Goal: Information Seeking & Learning: Learn about a topic

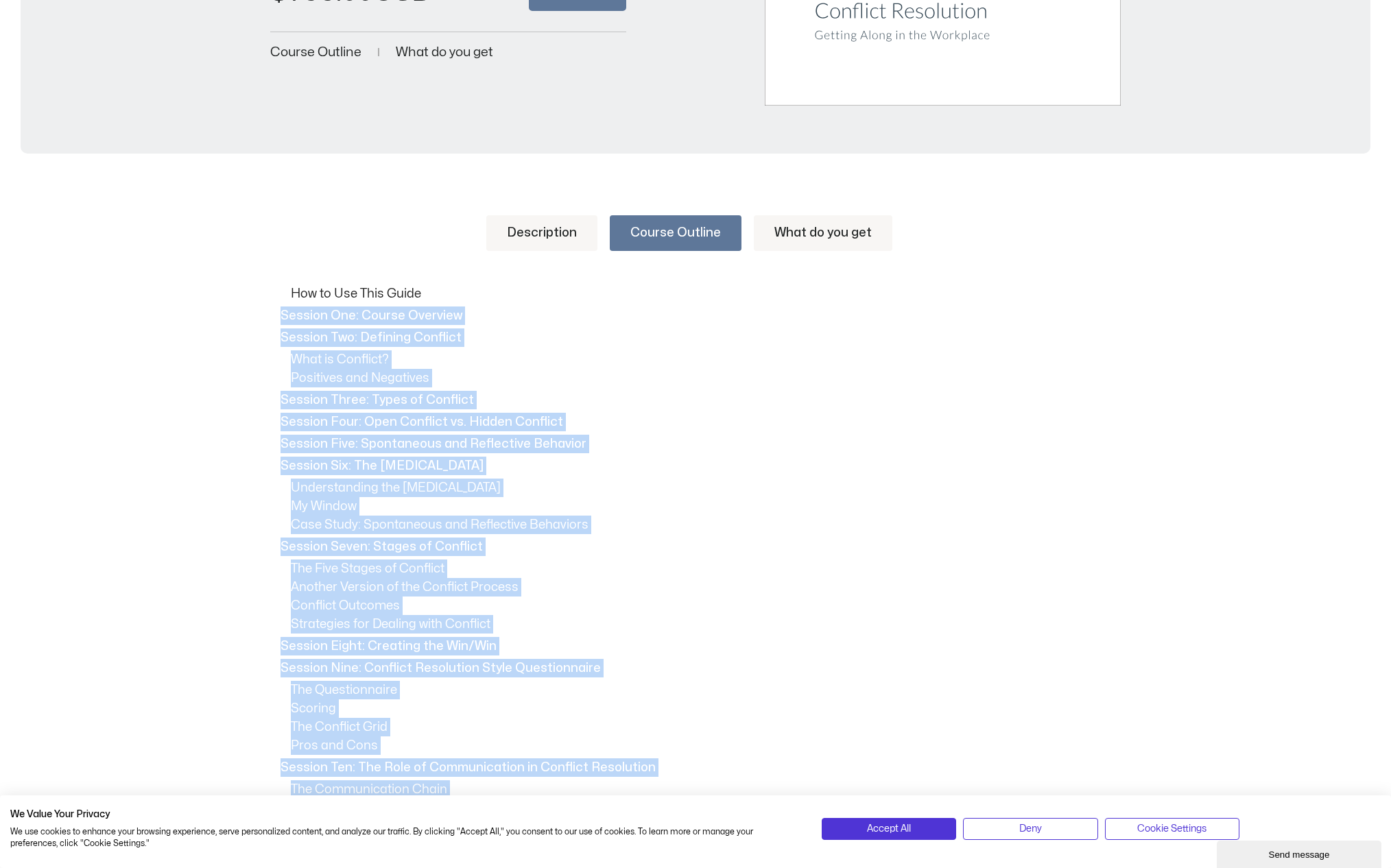
scroll to position [507, 0]
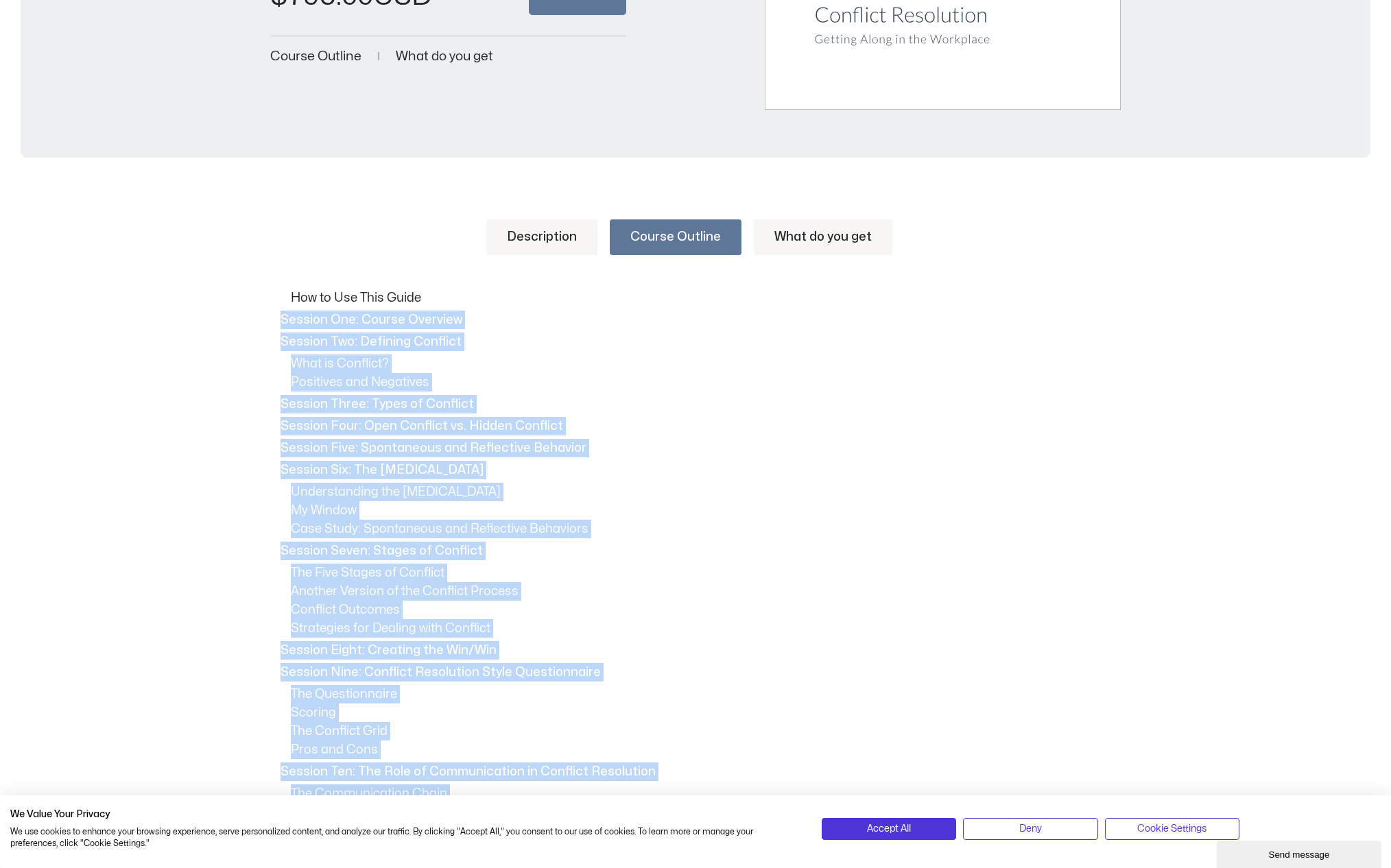
click at [563, 233] on link "Description" at bounding box center [542, 237] width 111 height 35
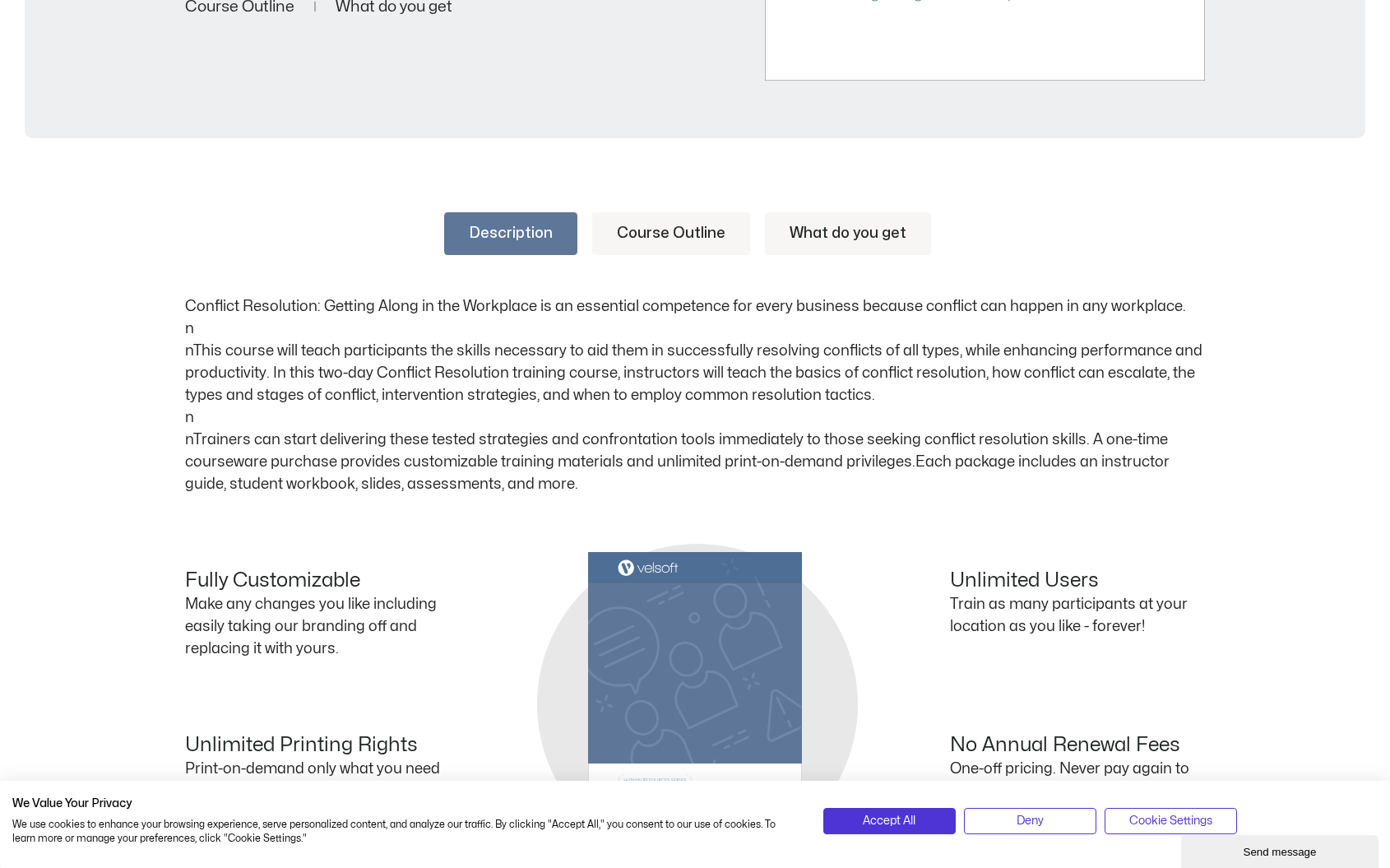
scroll to position [629, 0]
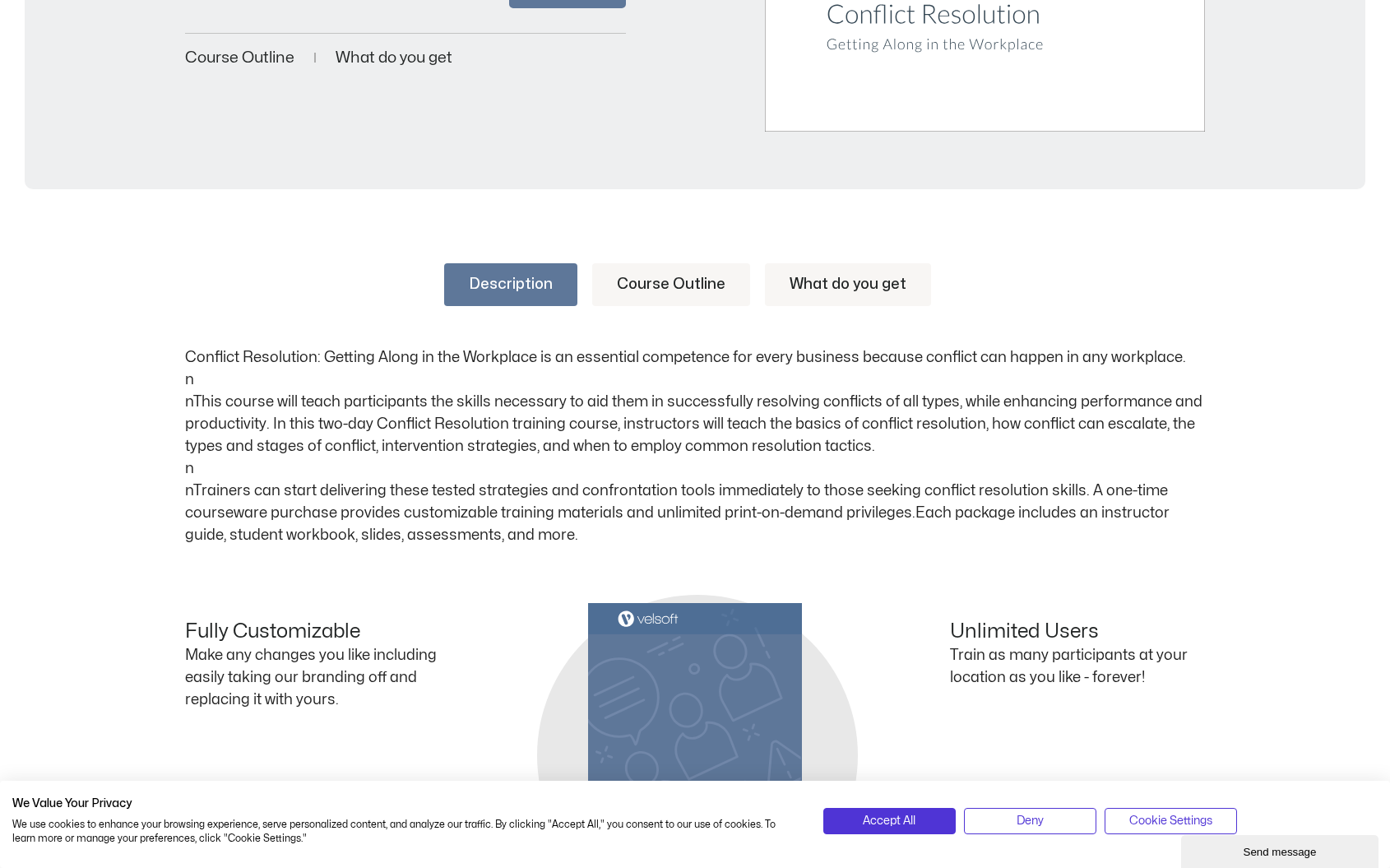
click at [680, 287] on link "Course Outline" at bounding box center [671, 285] width 158 height 42
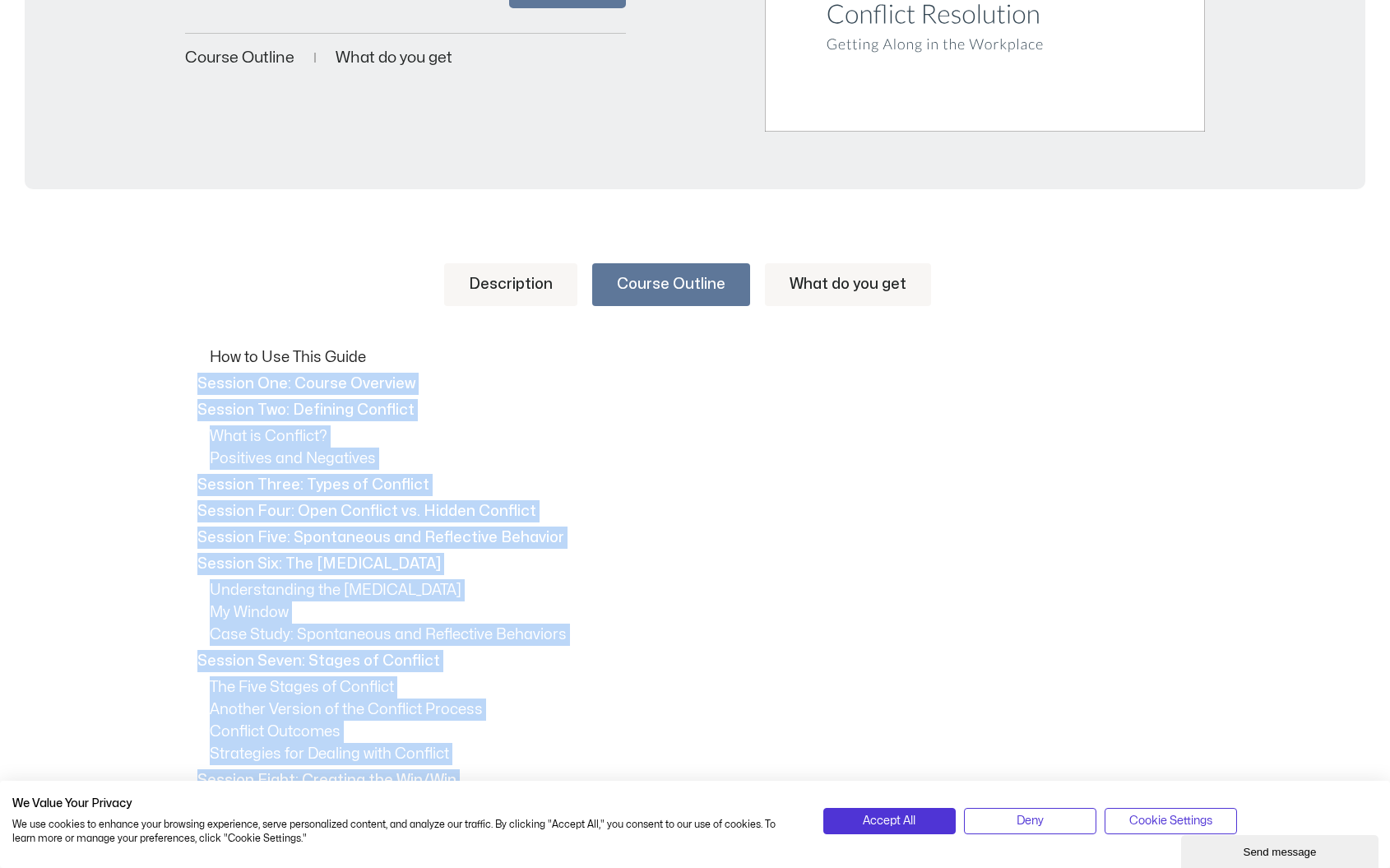
click at [849, 284] on link "What do you get" at bounding box center [848, 285] width 166 height 42
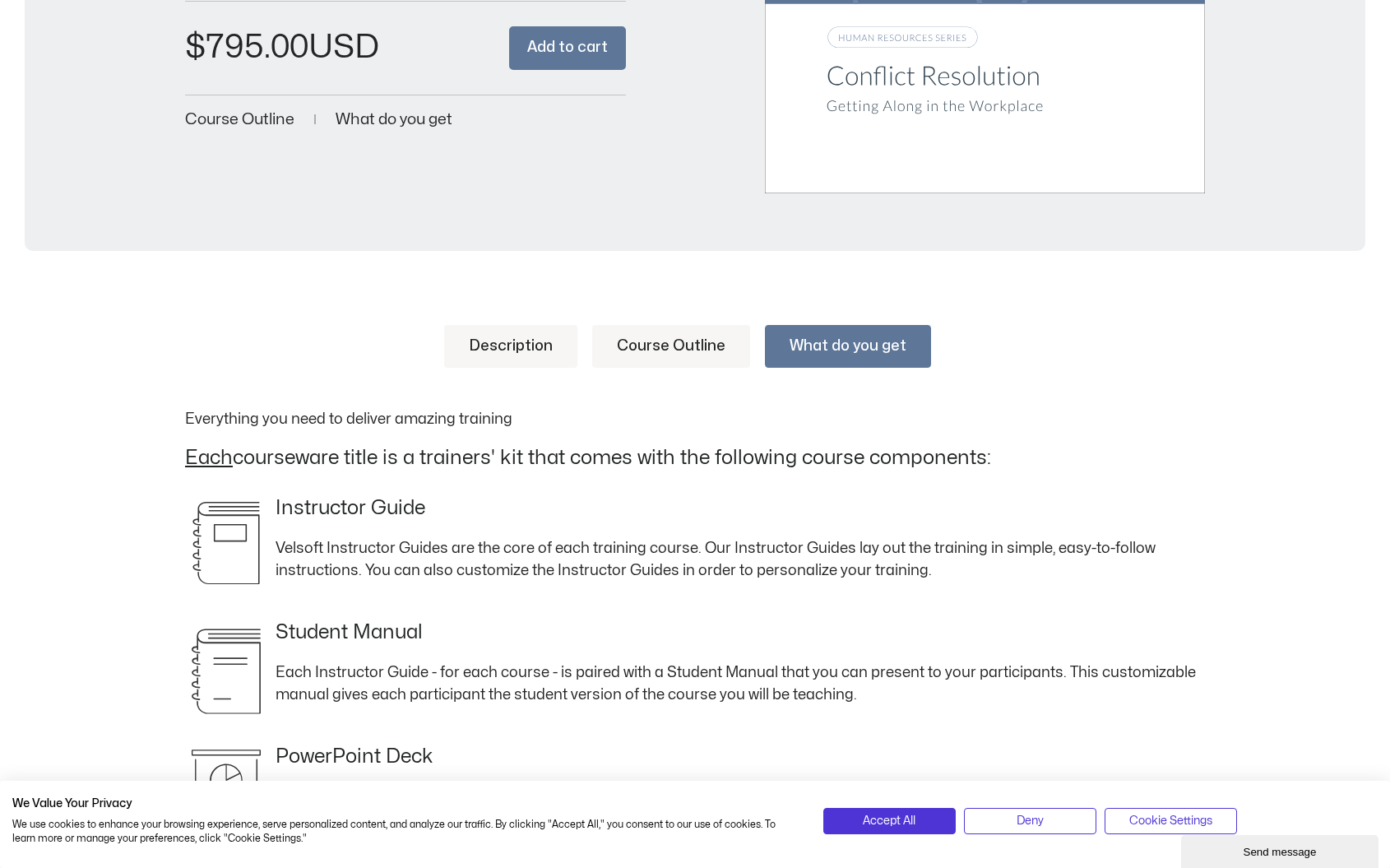
scroll to position [475, 0]
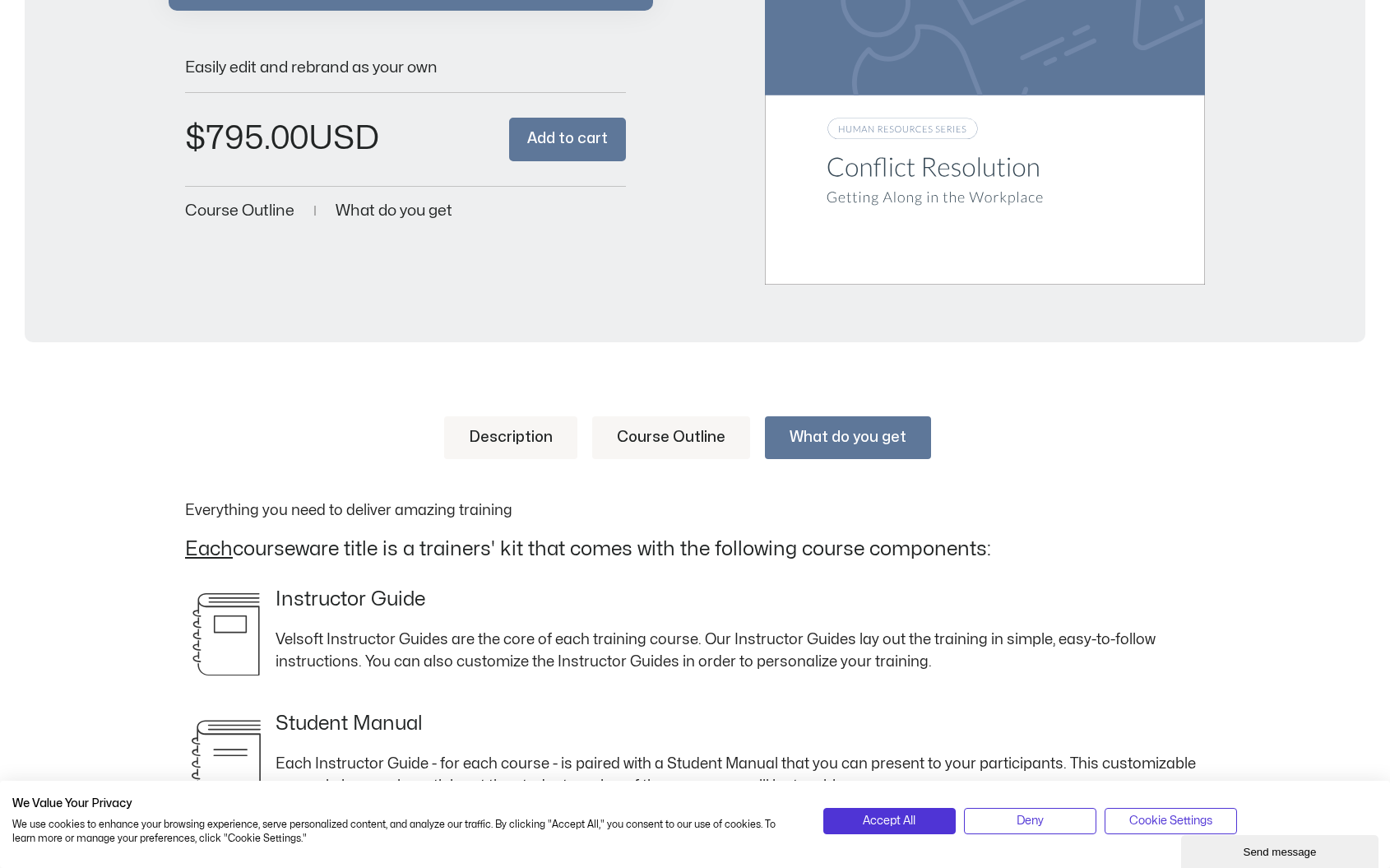
click at [674, 438] on link "Course Outline" at bounding box center [671, 437] width 158 height 42
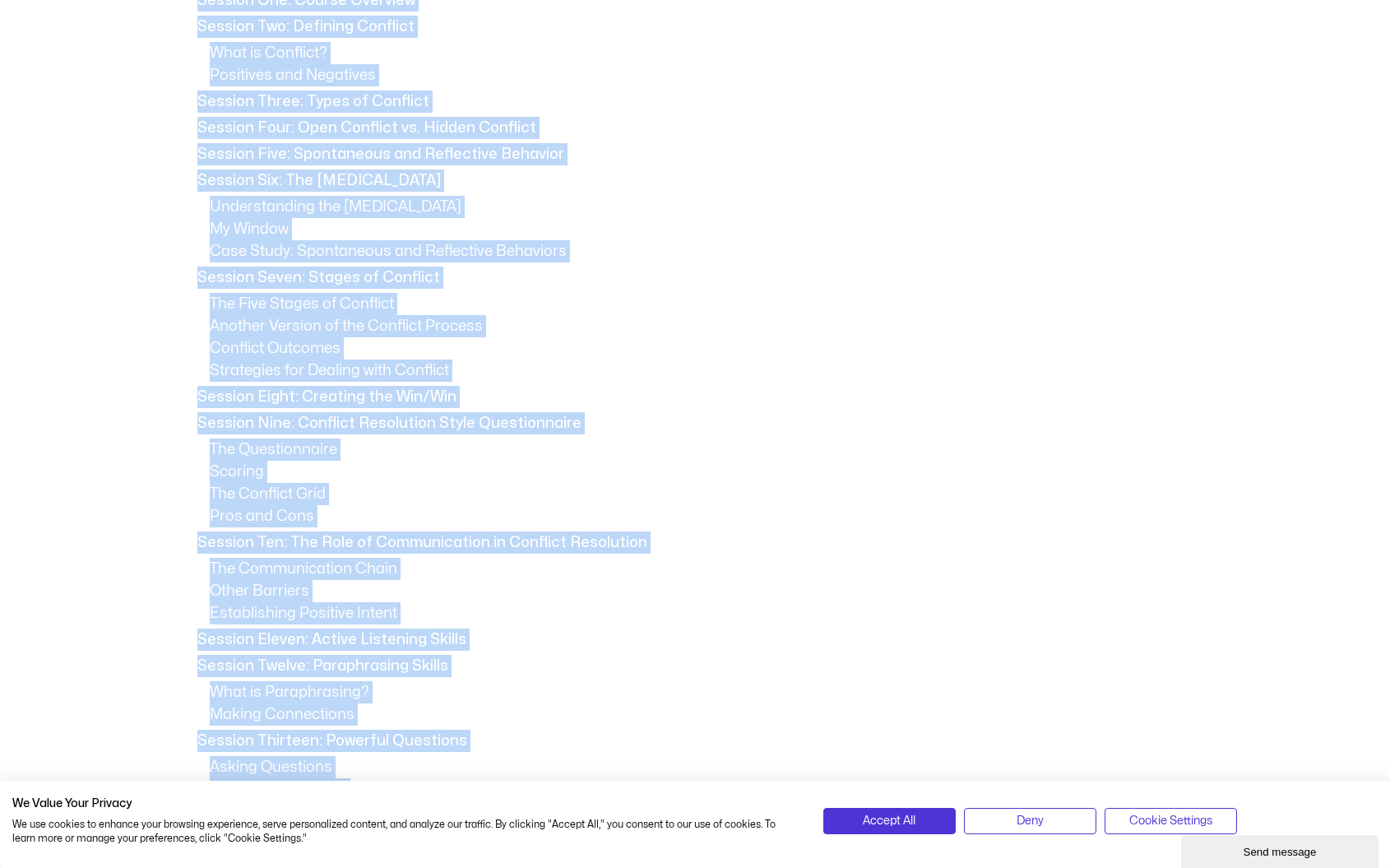
scroll to position [1016, 0]
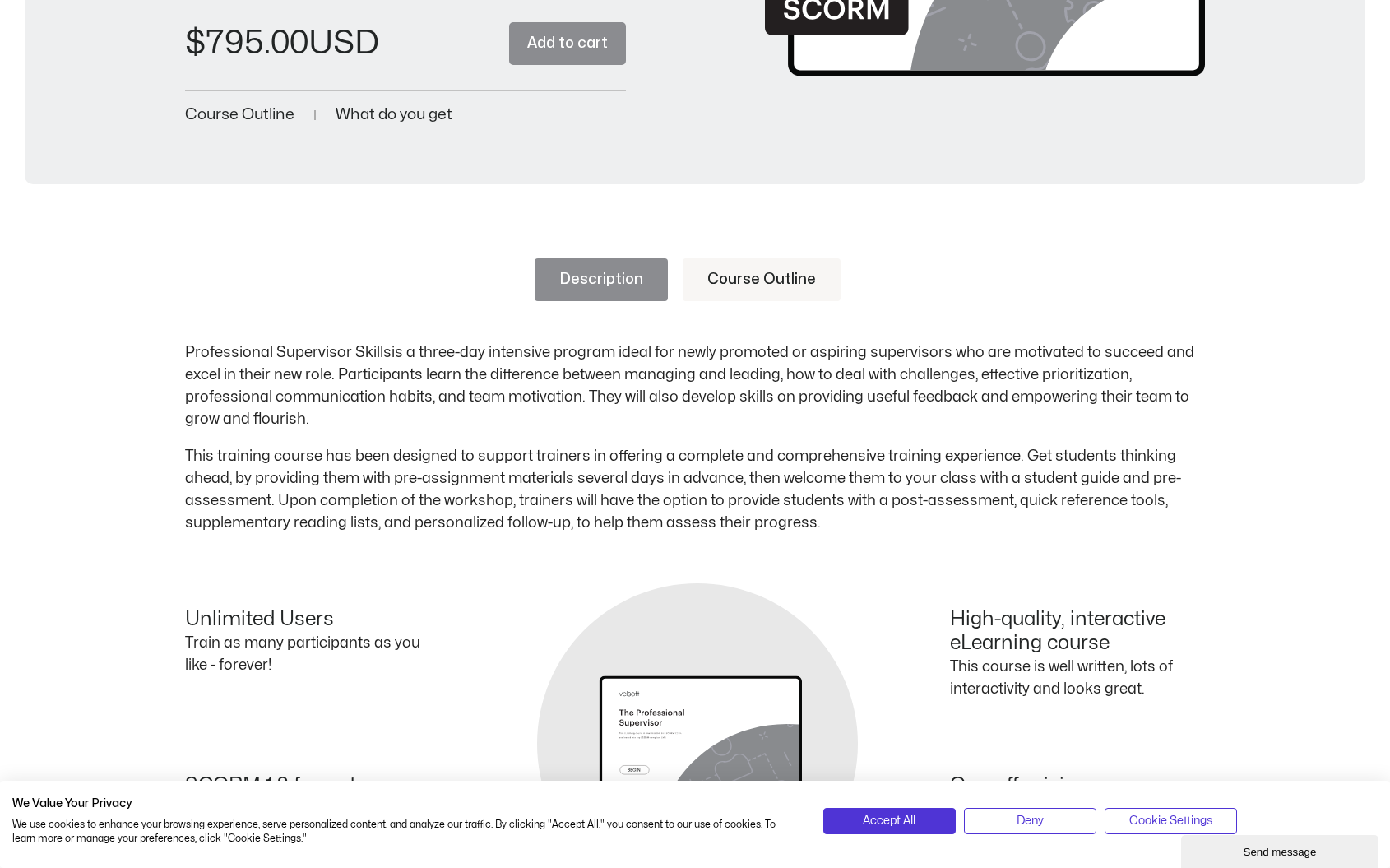
scroll to position [471, 0]
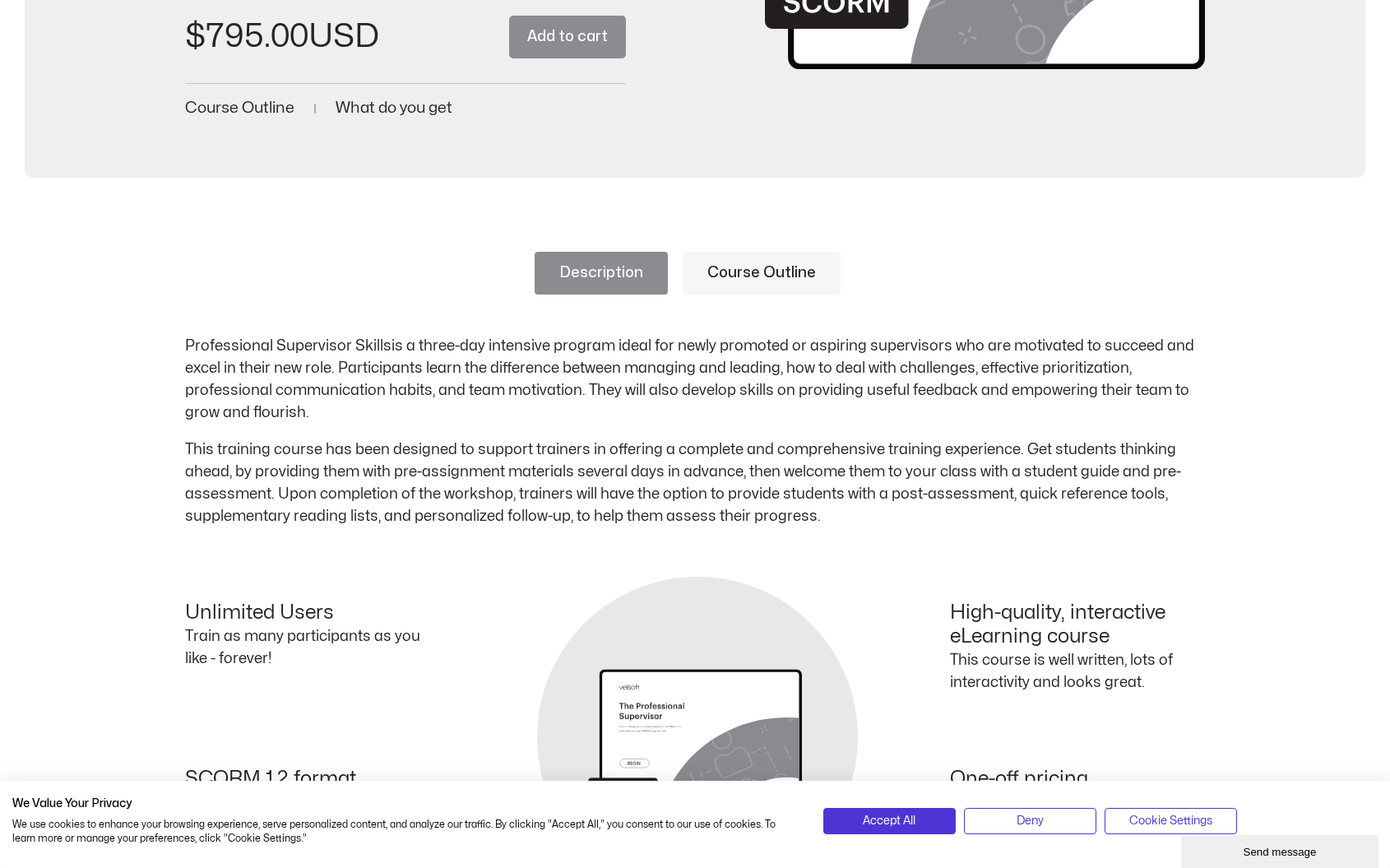
click at [744, 253] on link "Course Outline" at bounding box center [761, 273] width 158 height 42
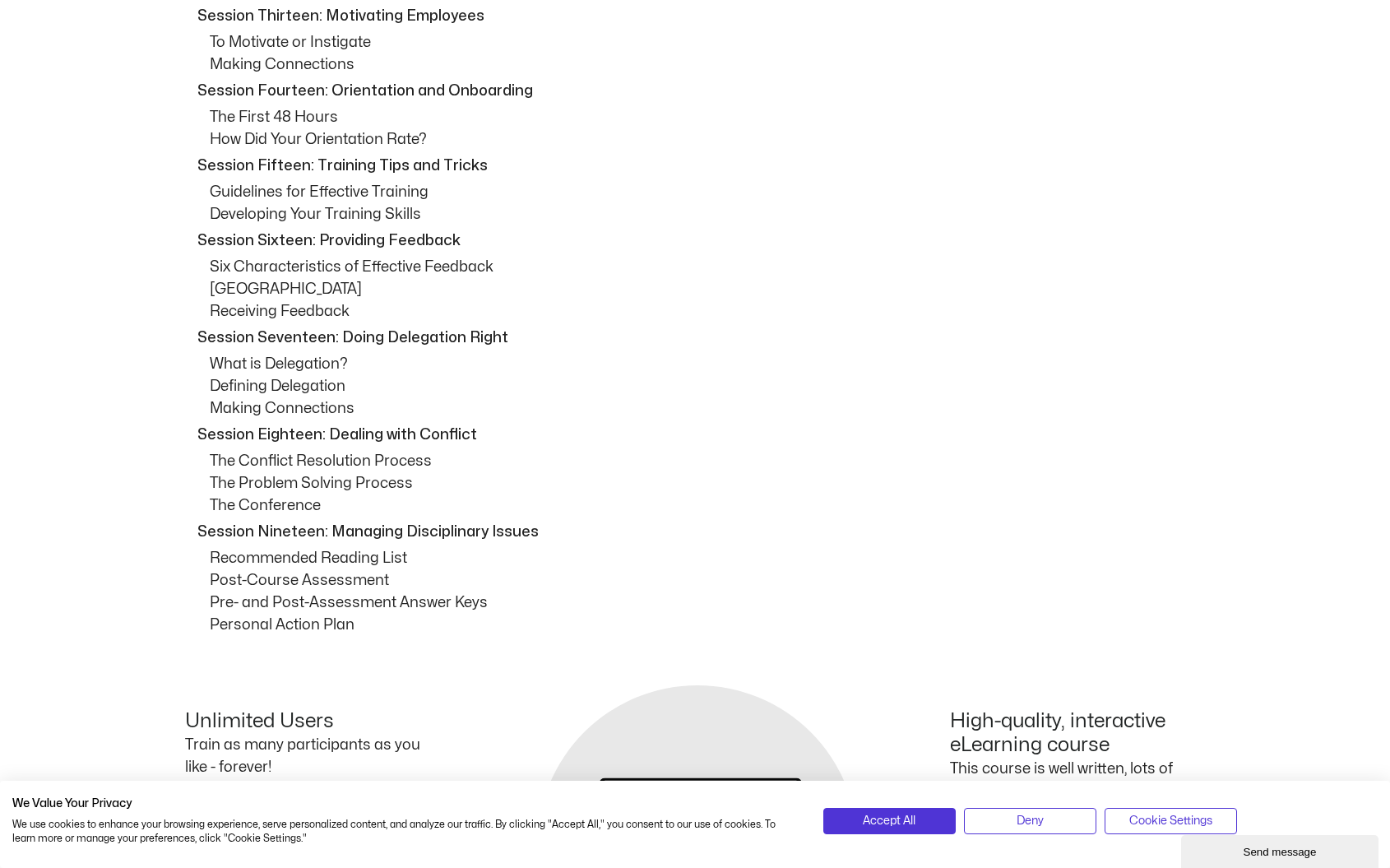
scroll to position [1871, 0]
